Goal: Use online tool/utility: Utilize a website feature to perform a specific function

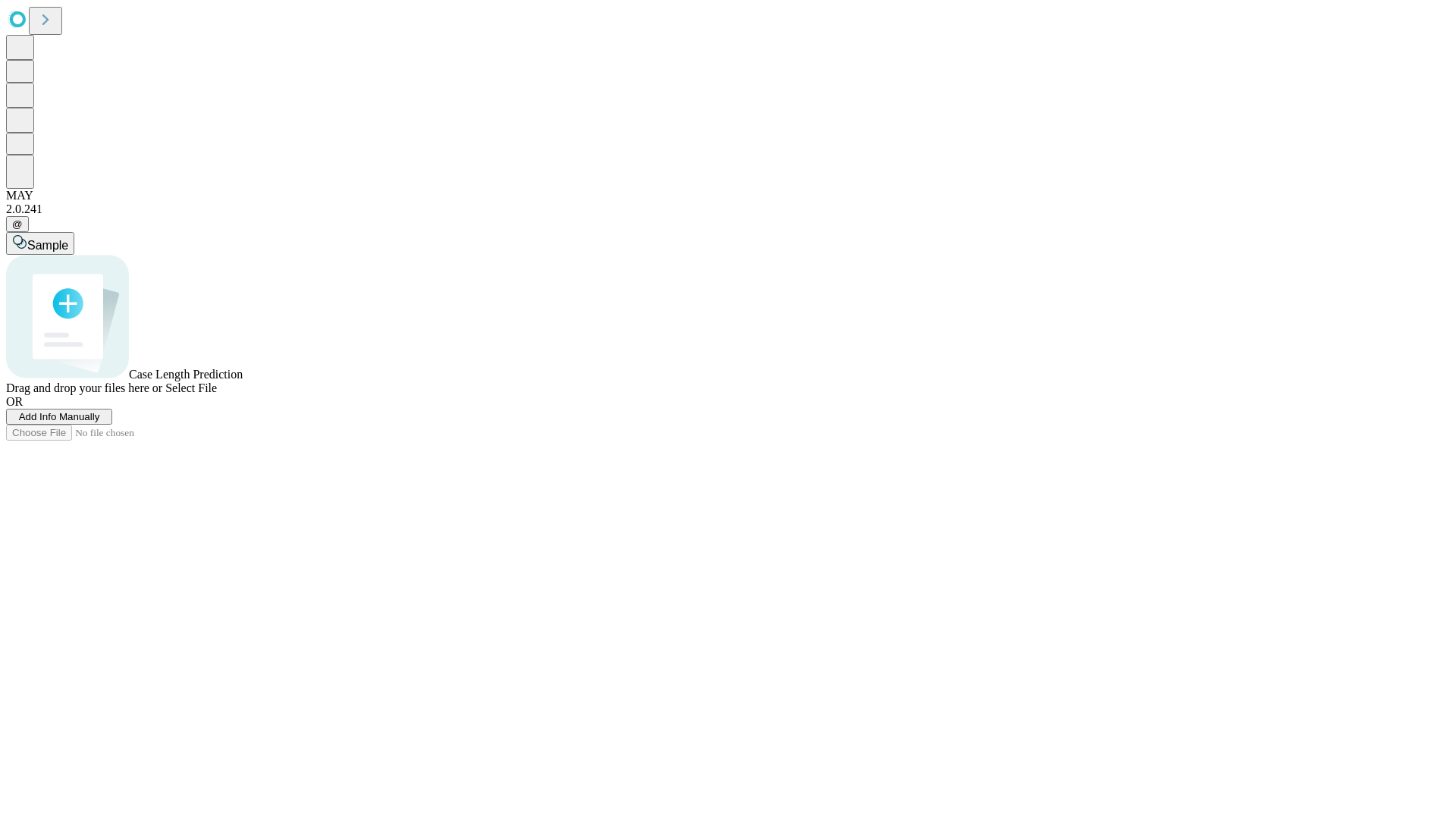
click at [217, 394] on span "Select File" at bounding box center [190, 388] width 51 height 13
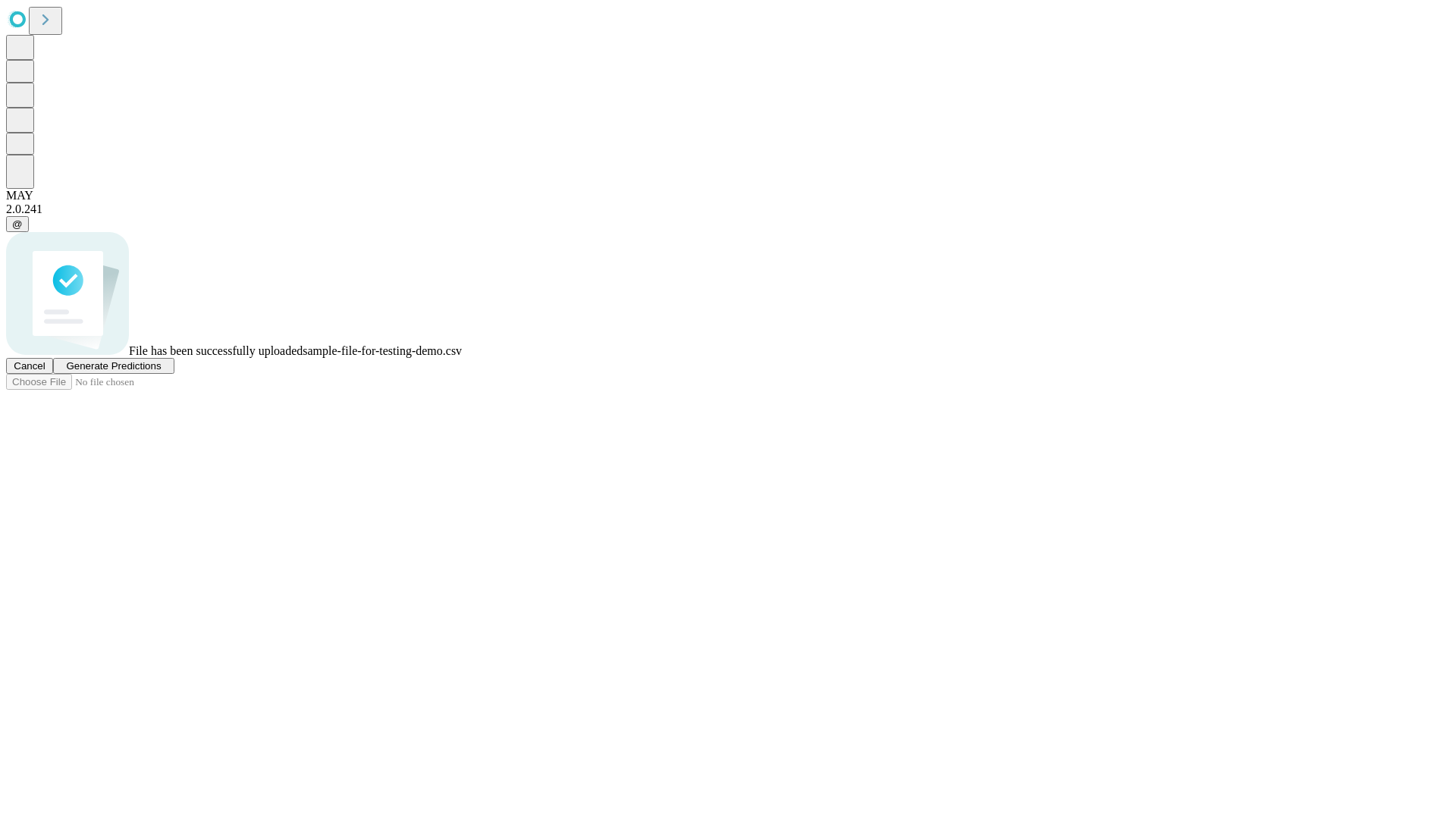
click at [161, 371] on span "Generate Predictions" at bounding box center [113, 365] width 95 height 11
